Goal: Use online tool/utility: Utilize a website feature to perform a specific function

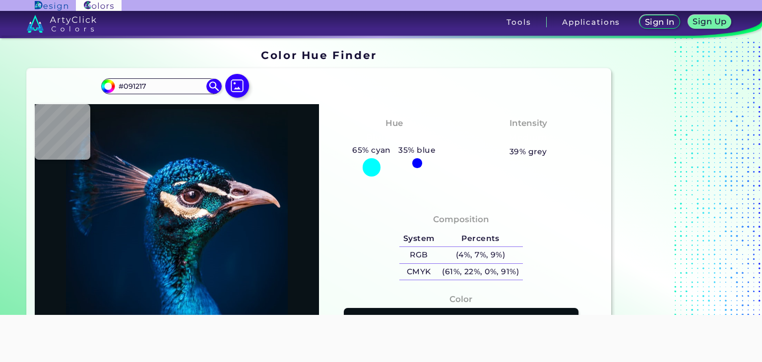
scroll to position [298, 0]
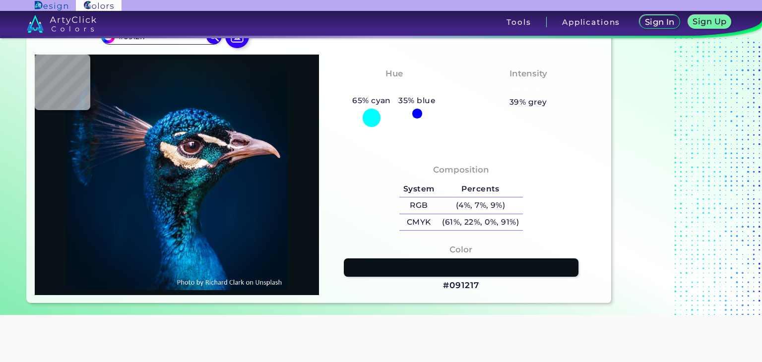
type input "#00192d"
type input "#00192D"
type input "#00192f"
type input "#00192F"
type input "#00182b"
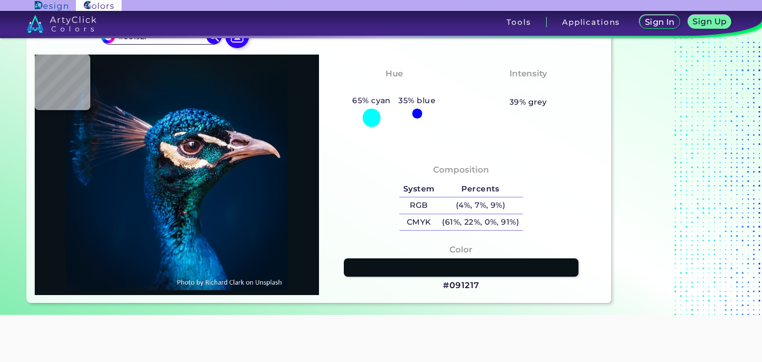
type input "#00182B"
type input "#01182a"
type input "#01182A"
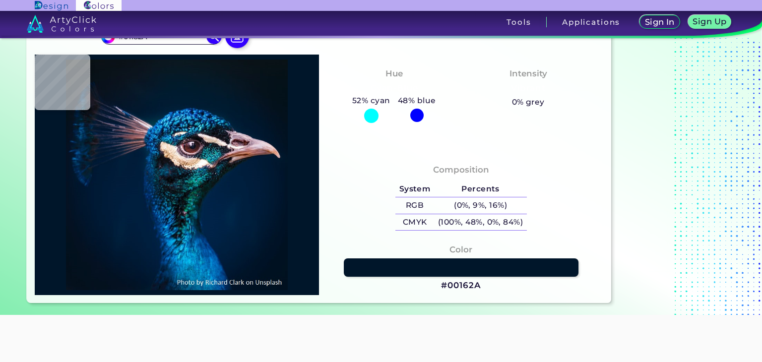
type input "#00162a"
type input "#00162A"
type input "#001629"
type input "#011629"
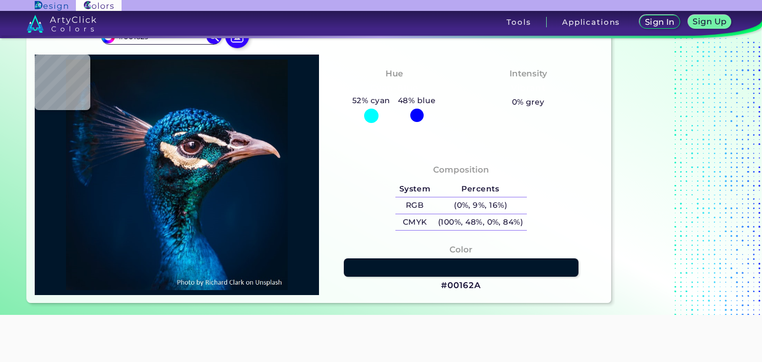
type input "#011629"
type input "#031627"
type input "#041624"
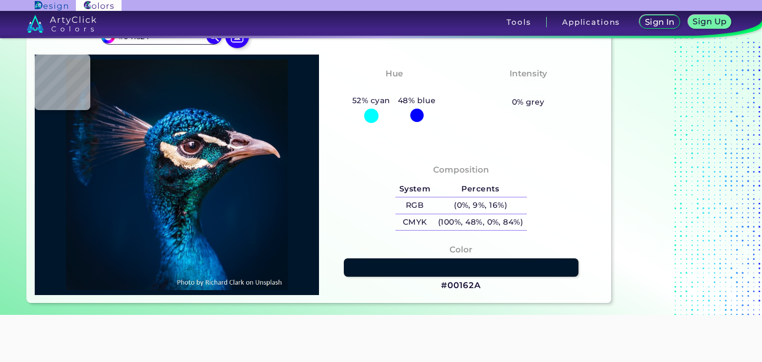
type input "#051524"
type input "#061421"
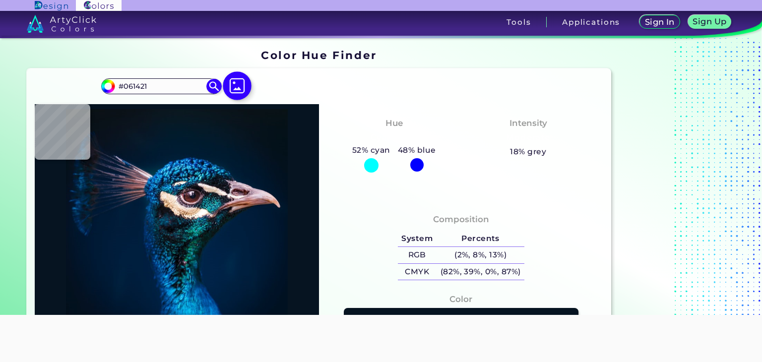
click at [240, 86] on img at bounding box center [237, 85] width 29 height 29
click at [0, 0] on input "file" at bounding box center [0, 0] width 0 height 0
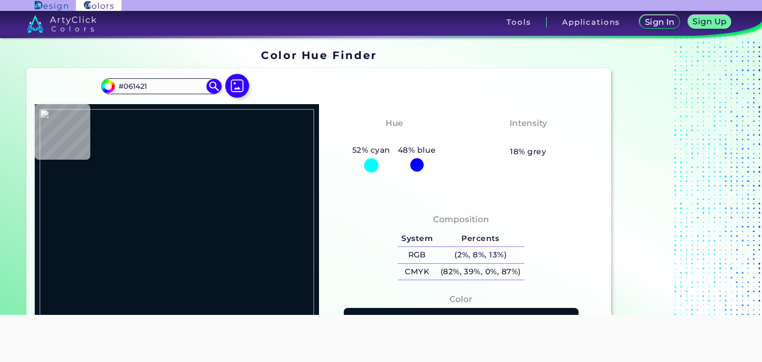
type input "#e2dcc9"
type input "#E2DCC9"
type input "#cccdce"
type input "#CCCDCE"
type input "#223e58"
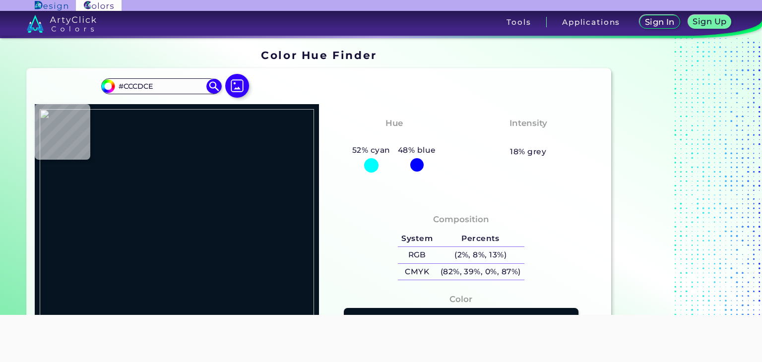
type input "#223E58"
type input "#1e3e5d"
type input "#1E3E5D"
type input "#235161"
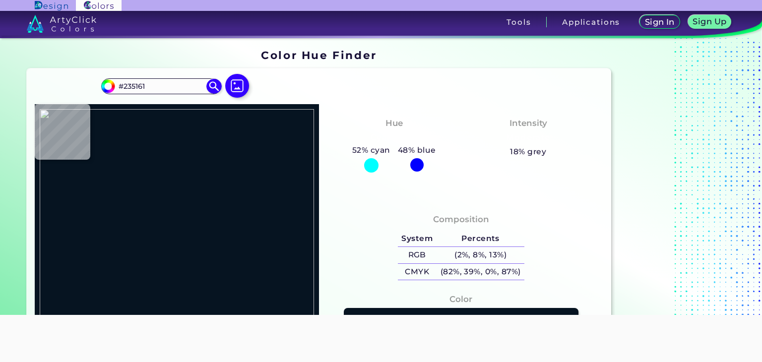
type input "#1f4760"
type input "#1F4760"
type input "#283c3f"
type input "#283C3F"
type input "#414e4c"
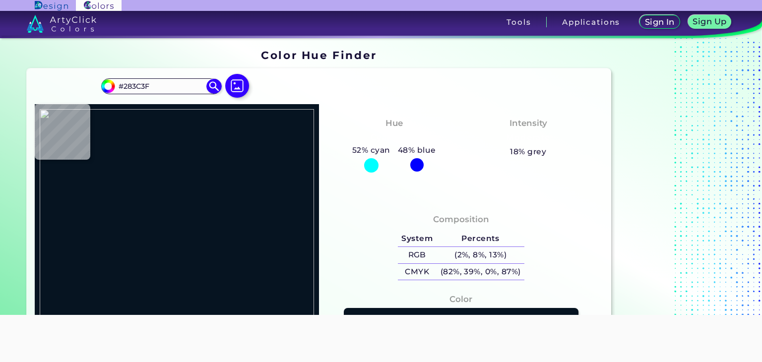
type input "#414E4C"
type input "#415149"
type input "#465b55"
type input "#465B55"
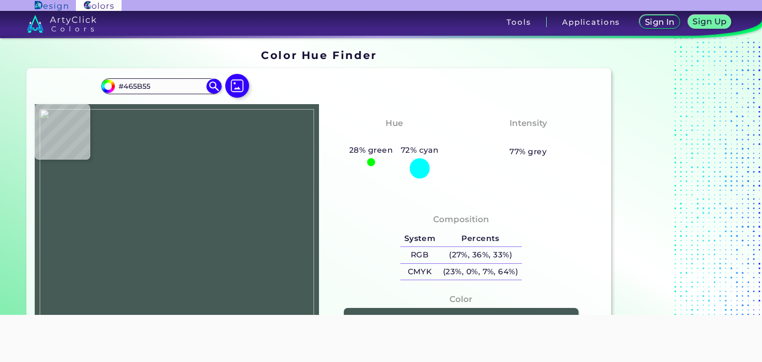
type input "#62716a"
type input "#62716A"
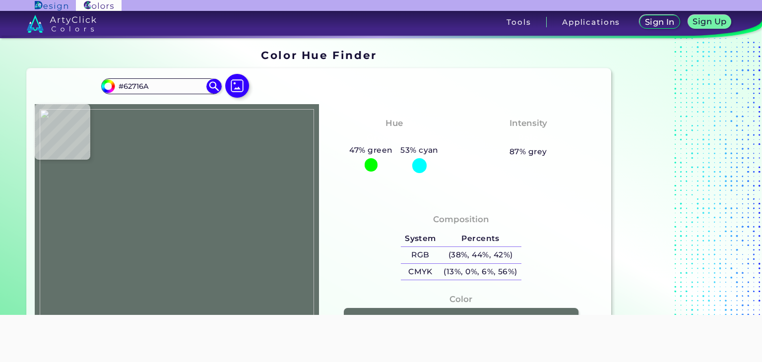
type input "#5e6460"
type input "#5E6460"
type input "#224749"
type input "#283c48"
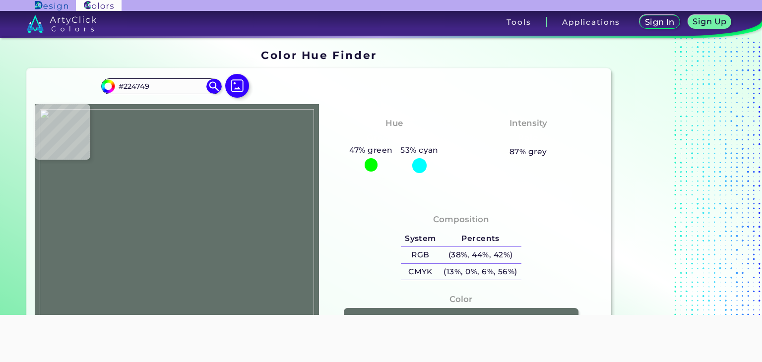
type input "#283C48"
type input "#274d56"
type input "#274D56"
type input "#f0f4f9"
type input "#F0F4F9"
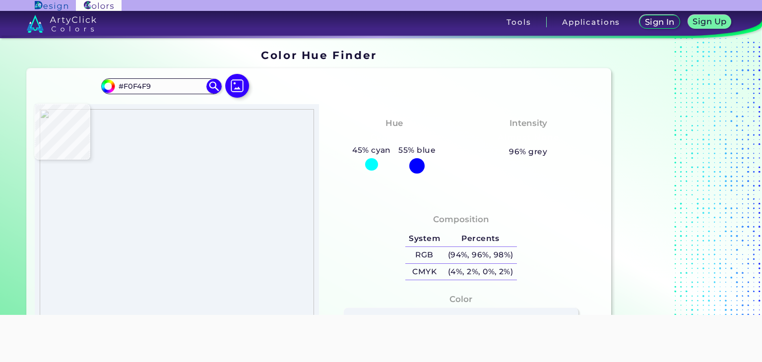
type input "#747474"
type input "#757575"
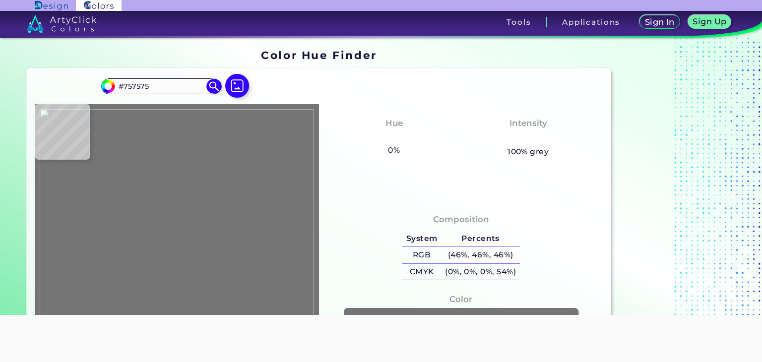
type input "#f0f4f9"
type input "#F0F4F9"
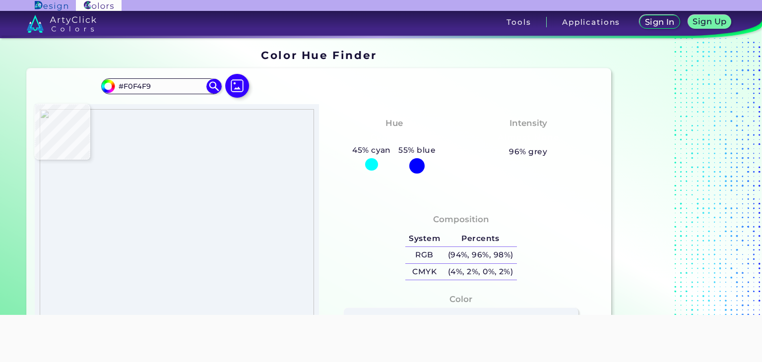
type input "#afb7d9"
type input "#AFB7D9"
type input "#5c6bc0"
type input "#5C6BC0"
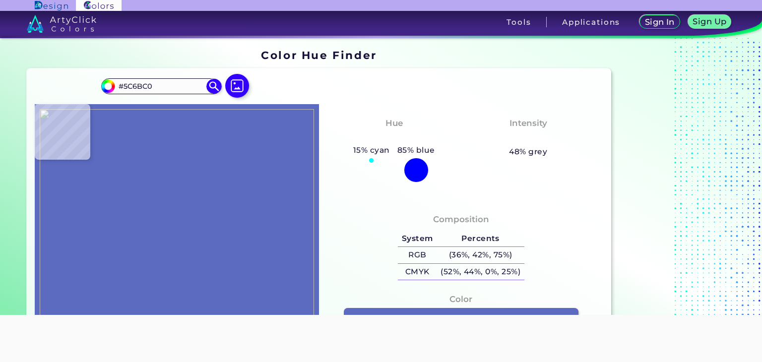
type input "#a4aed8"
type input "#A4AED8"
type input "#f0f4f9"
type input "#F0F4F9"
type input "#42a5f5"
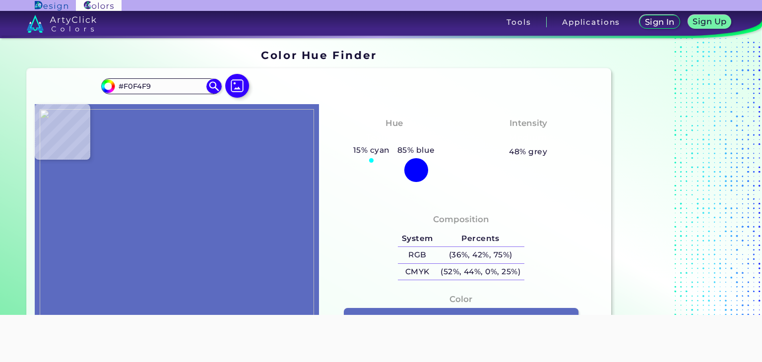
type input "#42A5F5"
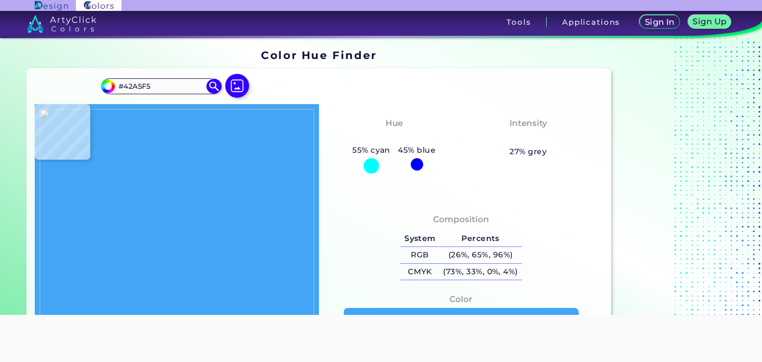
type input "#f0f4f9"
type input "#F0F4F9"
type input "#1d74ca"
type input "#1D74CA"
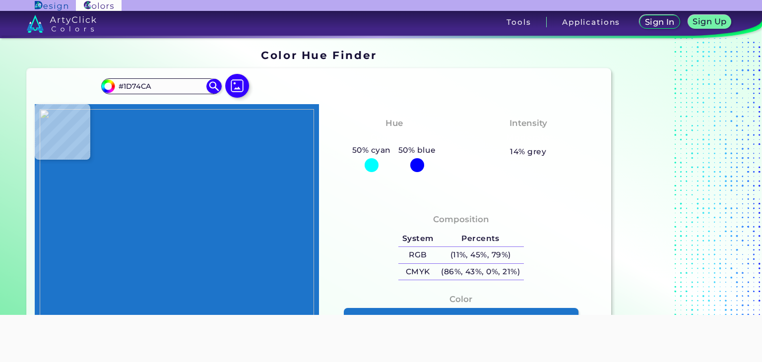
type input "#1976d2"
type input "#1976D2"
click at [273, 214] on img at bounding box center [177, 224] width 274 height 231
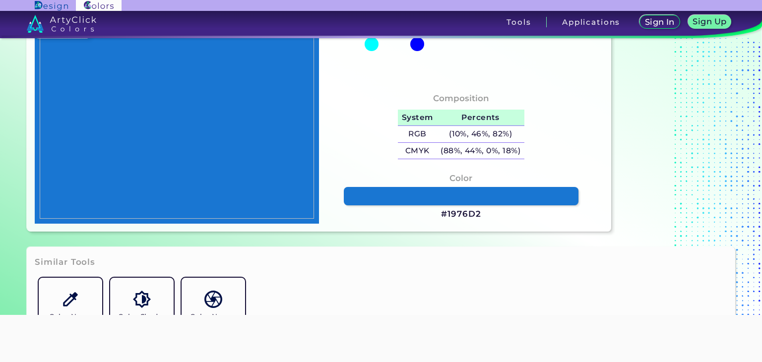
scroll to position [99, 0]
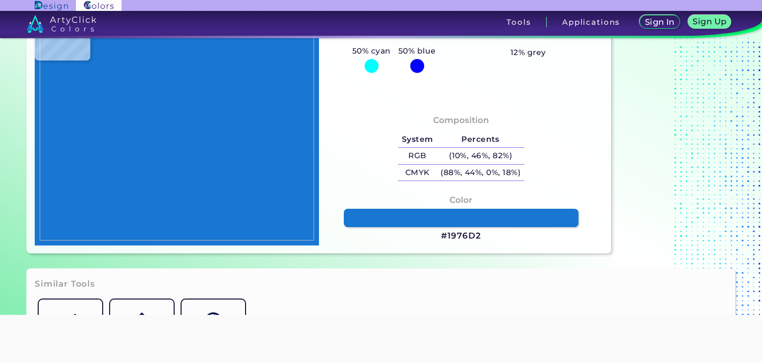
click at [495, 239] on div "Color #1976D2" at bounding box center [461, 218] width 268 height 59
drag, startPoint x: 471, startPoint y: 240, endPoint x: 425, endPoint y: 241, distance: 46.1
click at [425, 241] on div "Color #1976D2" at bounding box center [461, 218] width 268 height 59
copy div "#1976D2"
